Goal: Task Accomplishment & Management: Complete application form

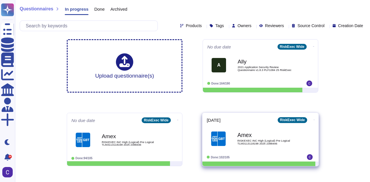
click at [269, 140] on span "RISKEXEC INC High (Logical) Pre Logical TLM3113118198 2025 2388446" at bounding box center [266, 142] width 58 height 5
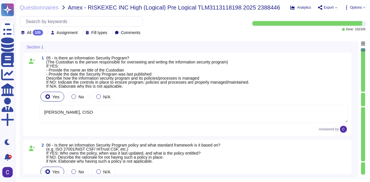
type textarea "[PERSON_NAME], CISO"
type textarea "Yes, there is an Information Security Program policy in place. The policy is ba…"
type textarea "Yes, our Internet-facing web applications are protected by Web Application Fire…"
click at [250, 83] on span "05 - Is there an information Security Program? (The Custodian is the person res…" at bounding box center [147, 72] width 203 height 33
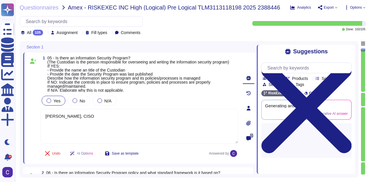
click at [43, 32] on div "All 105" at bounding box center [33, 33] width 24 height 6
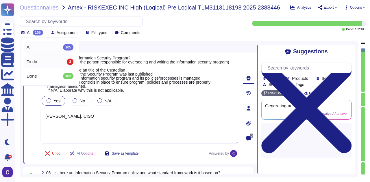
click at [57, 61] on div "To do 3" at bounding box center [50, 62] width 47 height 6
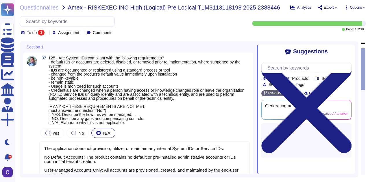
type textarea "The application does not provision, utilize, or maintain any internal System ID…"
type textarea "We do not display a system-level warning banner or message upon login. This gap…"
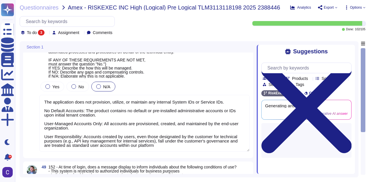
type textarea "We do not support system-to-system sessions"
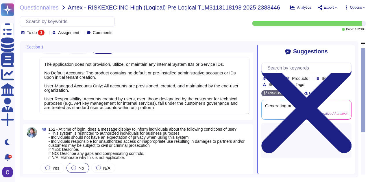
scroll to position [87, 0]
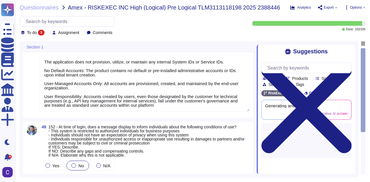
click at [101, 96] on textarea "The application does not provision, utilize, or maintain any internal System ID…" at bounding box center [144, 83] width 210 height 57
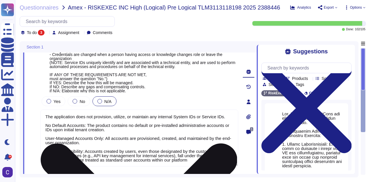
type textarea "We do not support system-to-system sessions"
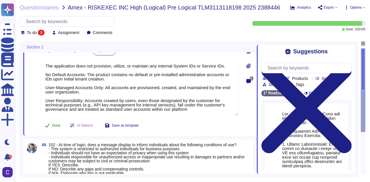
click at [43, 125] on button "Done" at bounding box center [52, 126] width 25 height 12
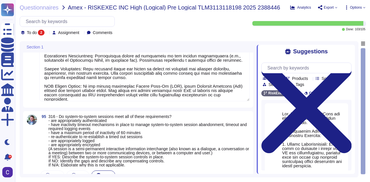
type textarea "We do not display a system-level warning banner or message upon login. This gap…"
type textarea "We do not support system-to-system sessions"
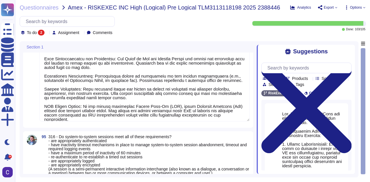
scroll to position [58, 0]
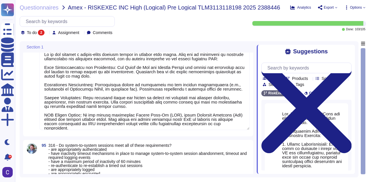
click at [68, 98] on textarea at bounding box center [144, 88] width 210 height 83
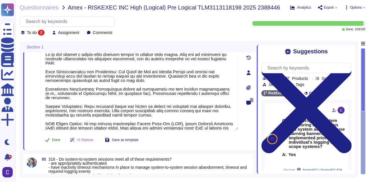
click at [49, 142] on icon at bounding box center [47, 140] width 4 height 4
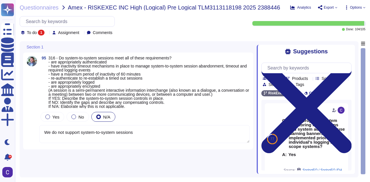
type textarea "We do not support system-to-system sessions"
click at [64, 94] on span "316 - Do system-to-system sessions meet all of these requirements? - are approp…" at bounding box center [149, 82] width 201 height 53
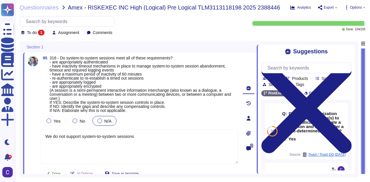
click at [51, 173] on button "Done" at bounding box center [52, 174] width 25 height 12
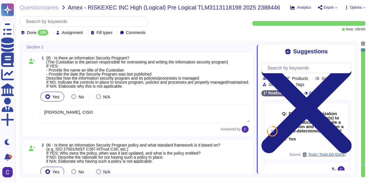
type textarea "[PERSON_NAME], CISO"
type textarea "Yes, there is an Information Security Program policy in place. The policy is ba…"
type textarea "Yes, our Internet-facing web applications are protected by Web Application Fire…"
